Goal: Task Accomplishment & Management: Manage account settings

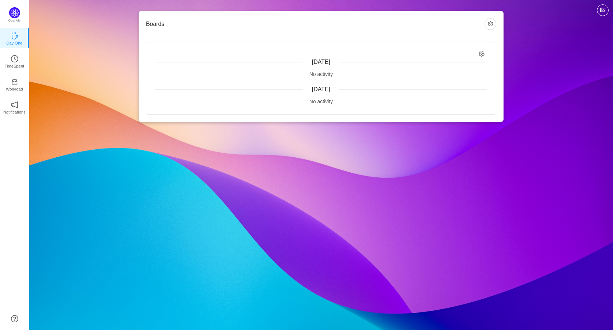
click at [342, 58] on div "[DATE] No activity [DATE] No activity" at bounding box center [320, 78] width 349 height 72
click at [480, 54] on icon "icon: setting" at bounding box center [482, 54] width 6 height 6
drag, startPoint x: 480, startPoint y: 54, endPoint x: 487, endPoint y: 47, distance: 9.8
click at [481, 54] on icon "icon: setting" at bounding box center [482, 54] width 6 height 6
click at [490, 22] on button "button" at bounding box center [490, 24] width 12 height 12
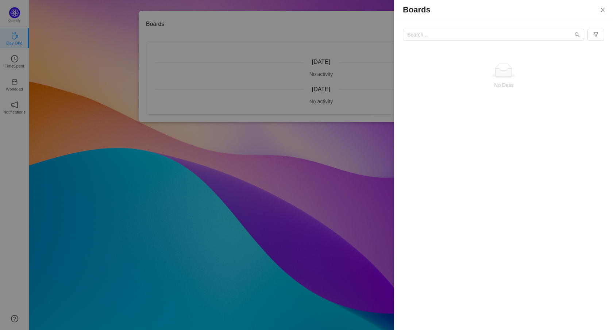
click at [254, 66] on div at bounding box center [306, 165] width 613 height 330
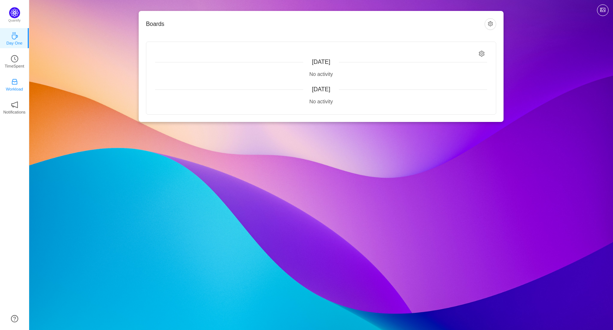
click at [13, 83] on icon "icon: inbox" at bounding box center [14, 81] width 7 height 7
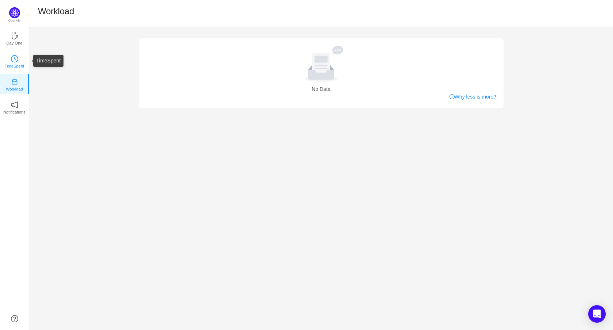
click at [13, 67] on p "TimeSpent" at bounding box center [15, 66] width 20 height 7
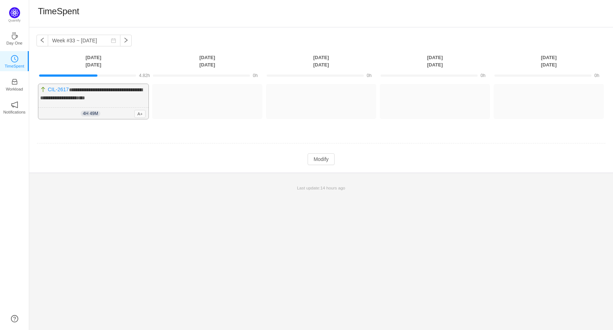
click at [85, 97] on span "**********" at bounding box center [91, 93] width 102 height 13
click at [328, 158] on button "Modify" at bounding box center [320, 159] width 27 height 12
